Goal: Task Accomplishment & Management: Use online tool/utility

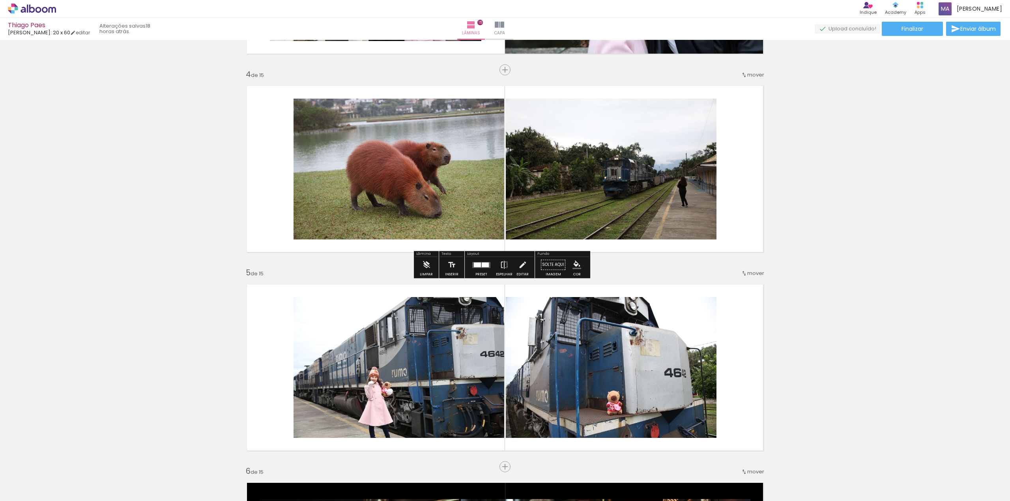
scroll to position [631, 0]
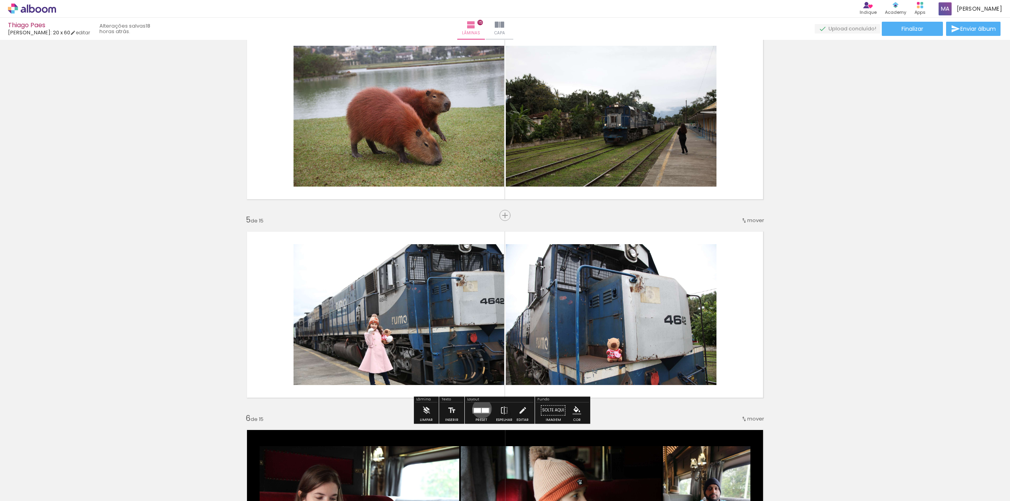
click at [482, 409] on div at bounding box center [485, 410] width 7 height 5
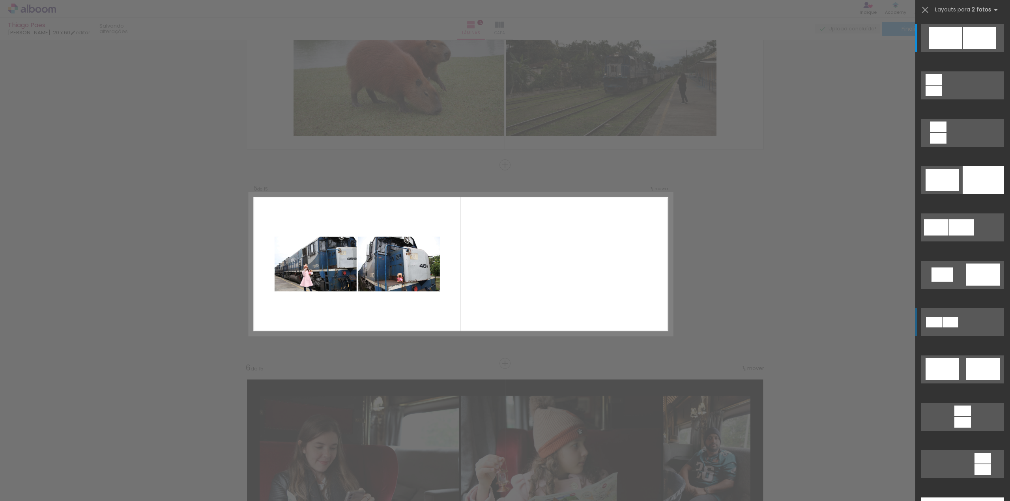
scroll to position [700, 0]
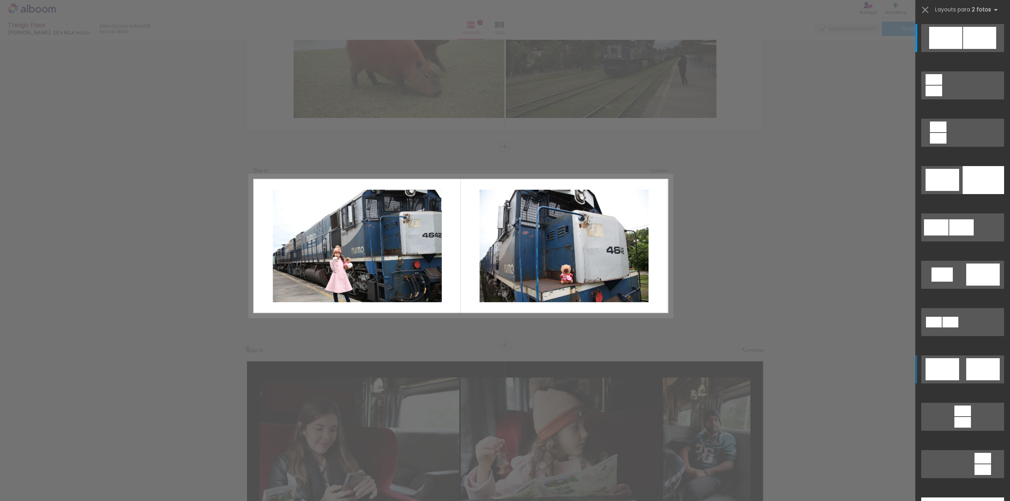
click at [958, 52] on quentale-layouter at bounding box center [962, 38] width 83 height 28
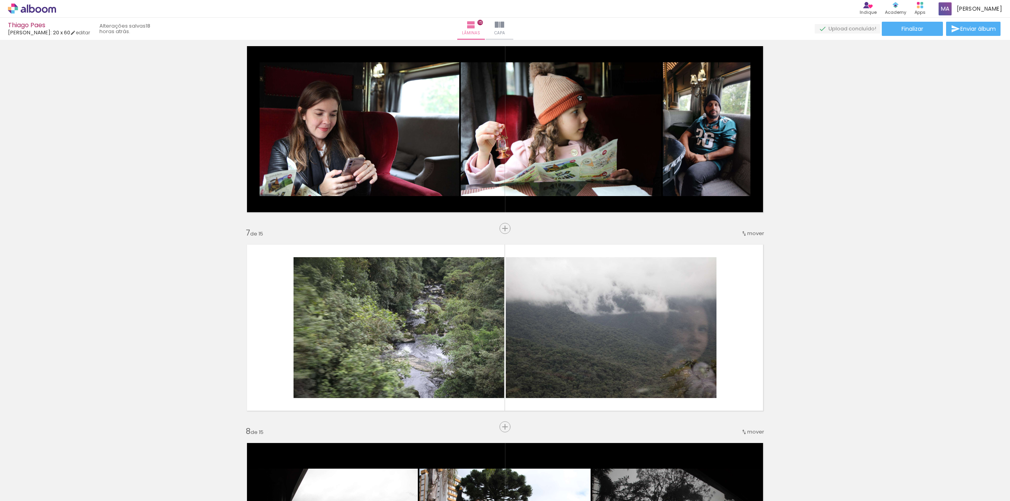
scroll to position [1121, 0]
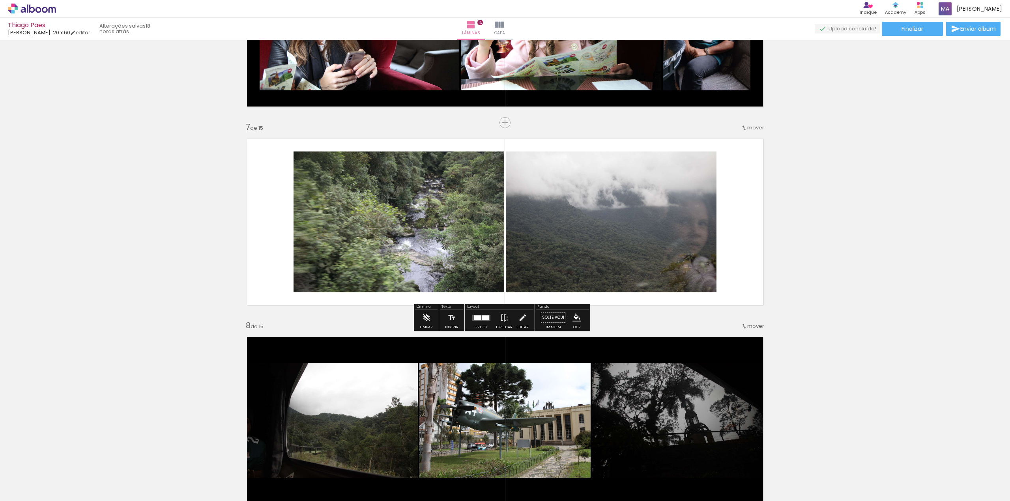
click at [479, 316] on quentale-layouter at bounding box center [481, 318] width 18 height 6
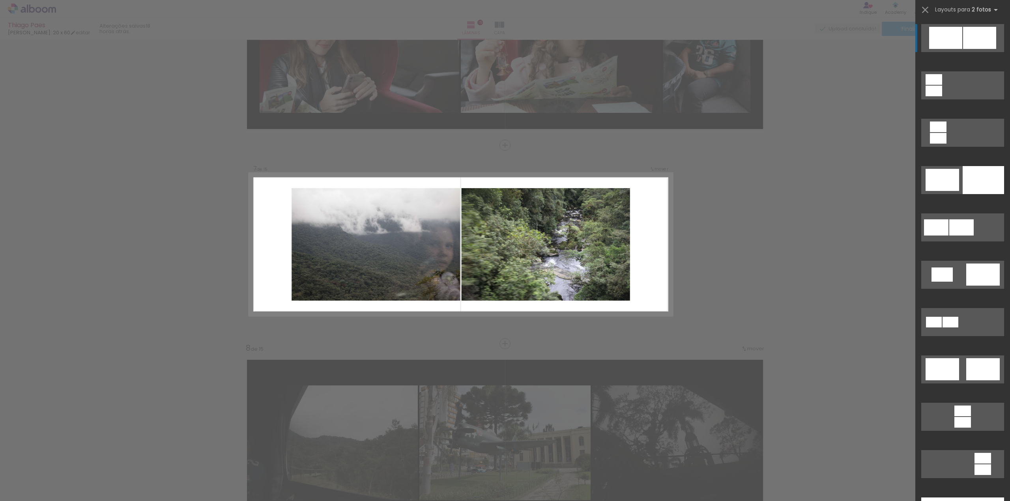
scroll to position [1097, 0]
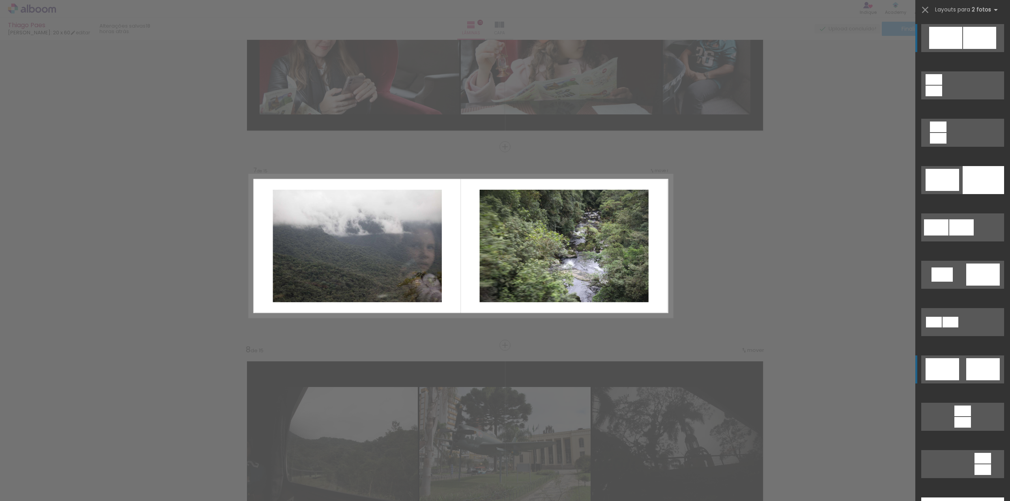
click at [951, 49] on div at bounding box center [945, 38] width 33 height 22
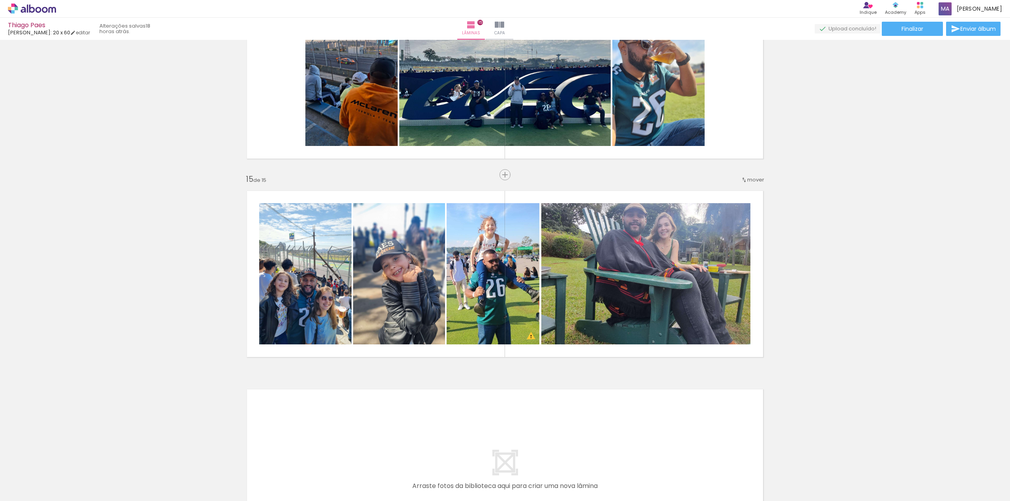
scroll to position [2728, 0]
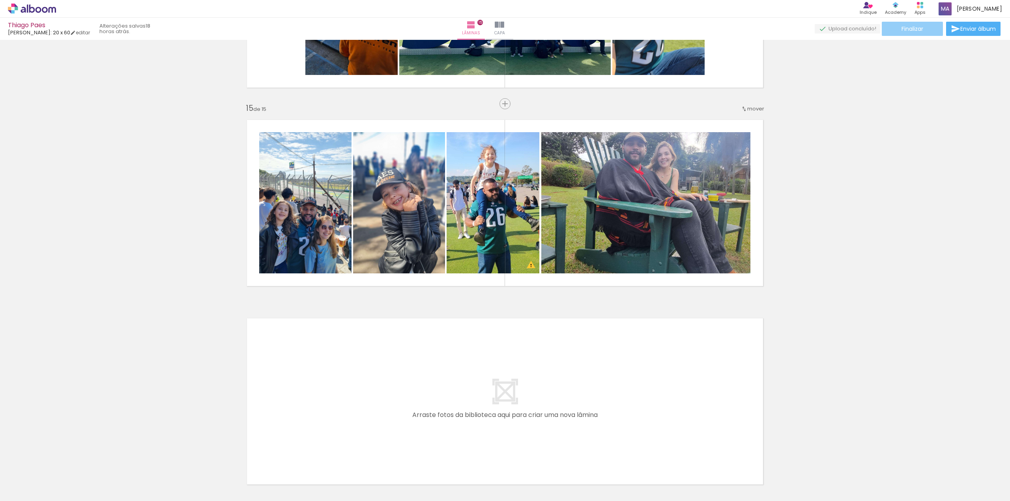
click at [924, 28] on paper-button "Finalizar" at bounding box center [912, 29] width 61 height 14
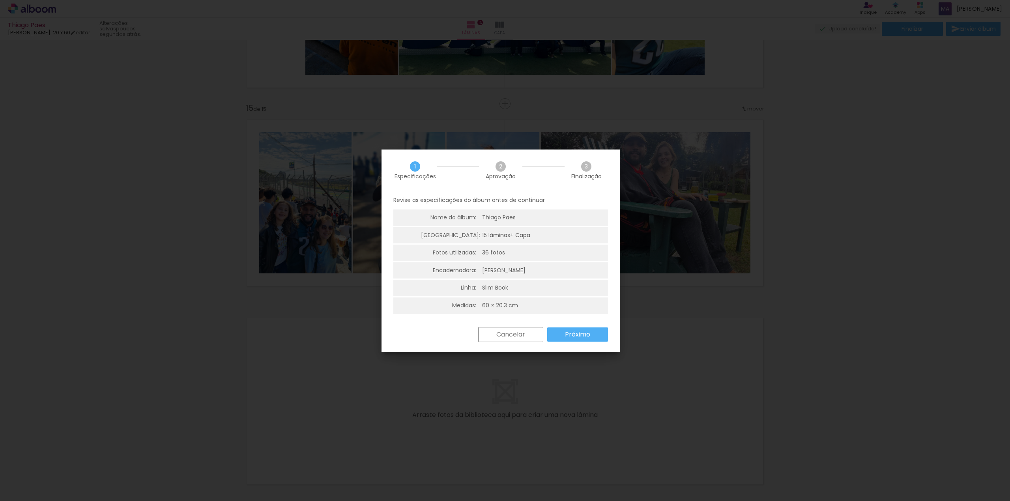
click at [583, 327] on paper-button "Próximo" at bounding box center [577, 334] width 61 height 14
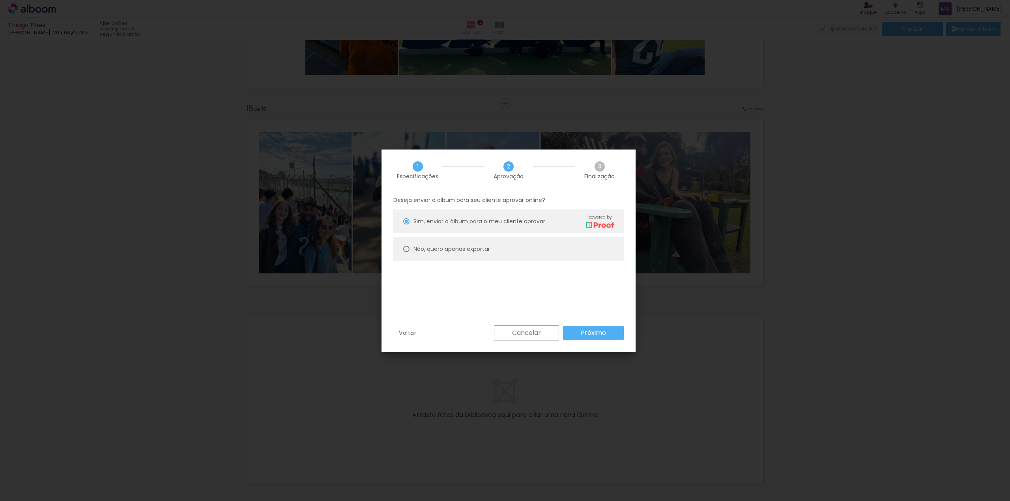
click at [0, 0] on slot "Não, quero apenas exportar" at bounding box center [0, 0] width 0 height 0
type paper-radio-button "on"
click at [0, 0] on slot "Próximo" at bounding box center [0, 0] width 0 height 0
type input "Alta, 300 DPI"
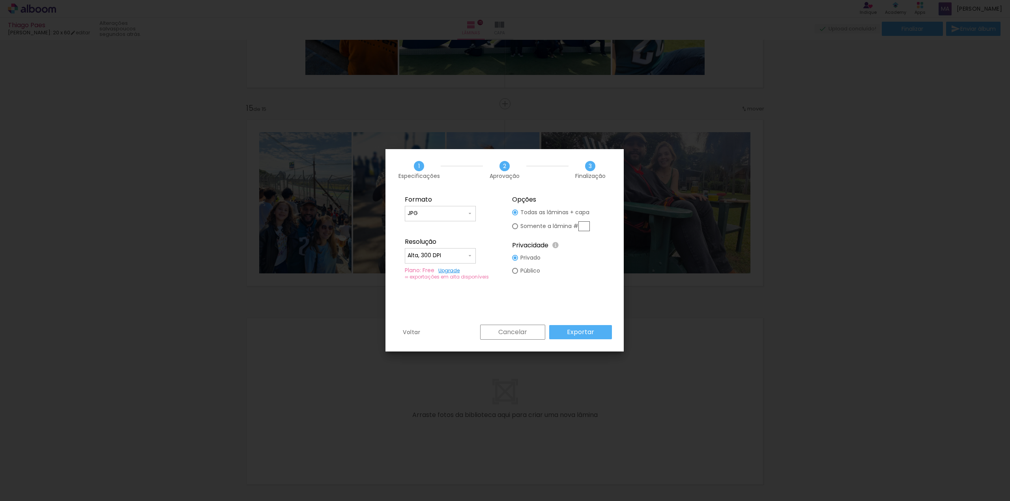
click at [596, 335] on paper-button "Exportar" at bounding box center [580, 332] width 63 height 14
